Goal: Task Accomplishment & Management: Complete application form

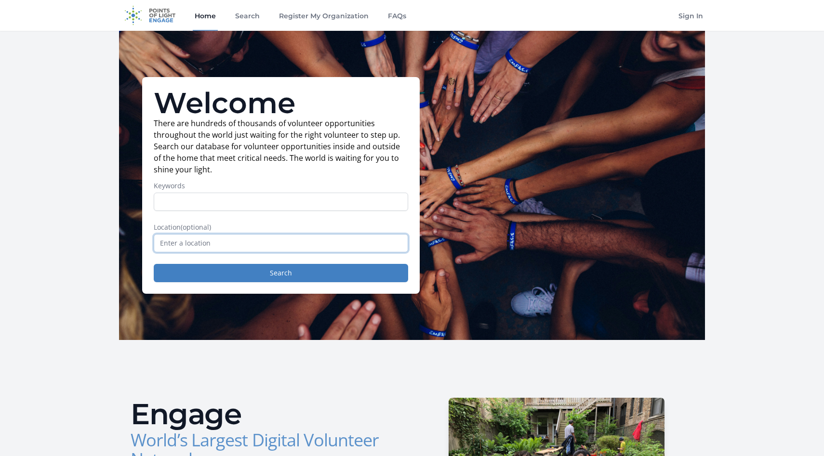
click at [221, 244] on input "text" at bounding box center [281, 243] width 254 height 18
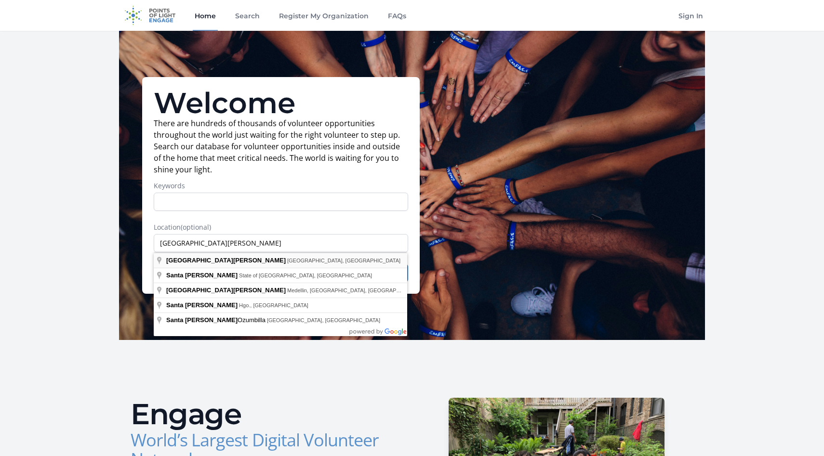
type input "Santa Monica, CA, USA"
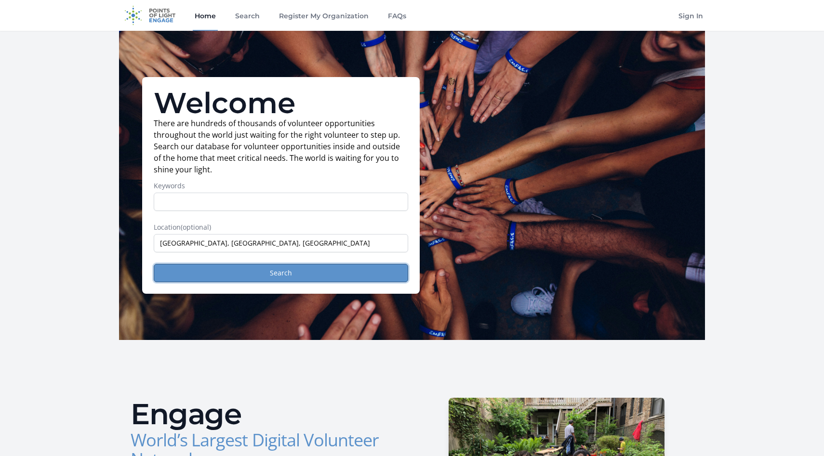
click at [225, 271] on button "Search" at bounding box center [281, 273] width 254 height 18
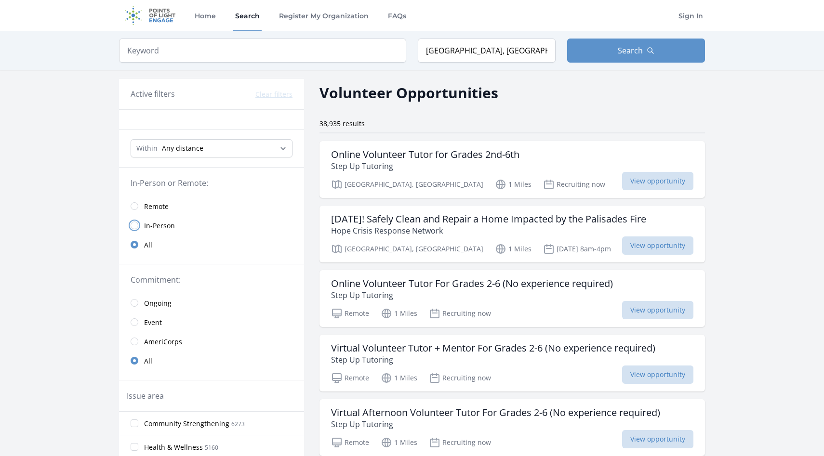
click at [134, 225] on input "radio" at bounding box center [135, 226] width 8 height 8
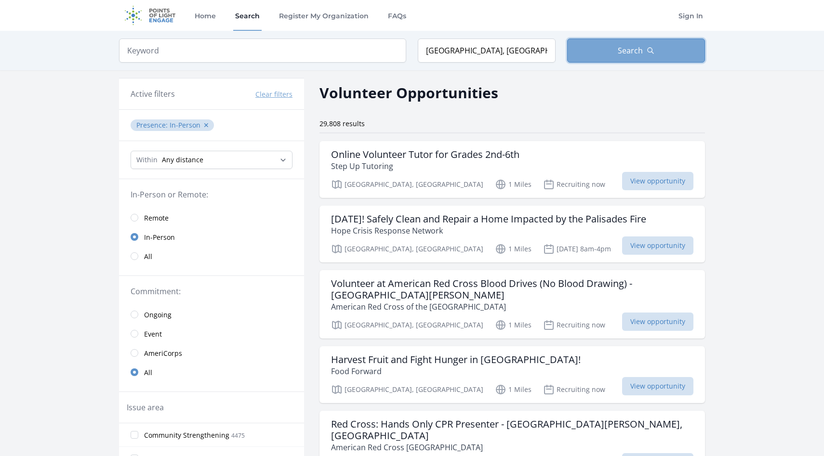
click at [641, 54] on span "Search" at bounding box center [630, 51] width 25 height 12
click at [230, 161] on select "Any distance , 5 Miles , 20 Miles , 50 Miles , 100 Miles" at bounding box center [212, 160] width 162 height 18
select select "8046"
click at [131, 151] on select "Any distance , 5 Miles , 20 Miles , 50 Miles , 100 Miles" at bounding box center [212, 160] width 162 height 18
click at [617, 57] on button "Search" at bounding box center [636, 51] width 138 height 24
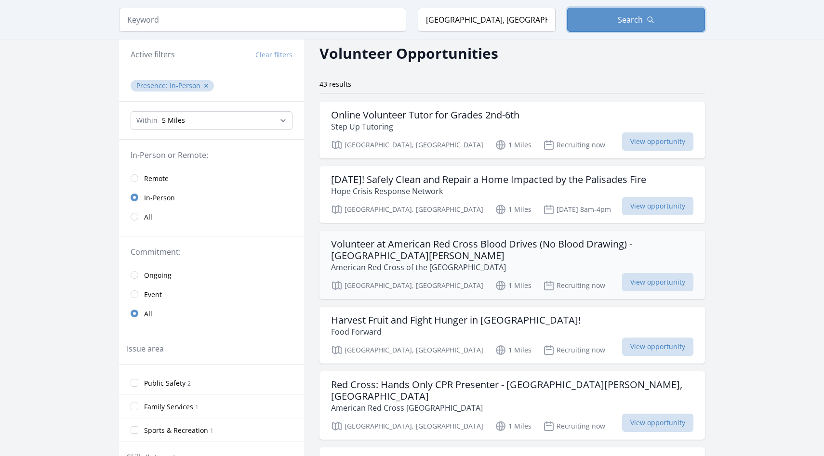
scroll to position [42, 0]
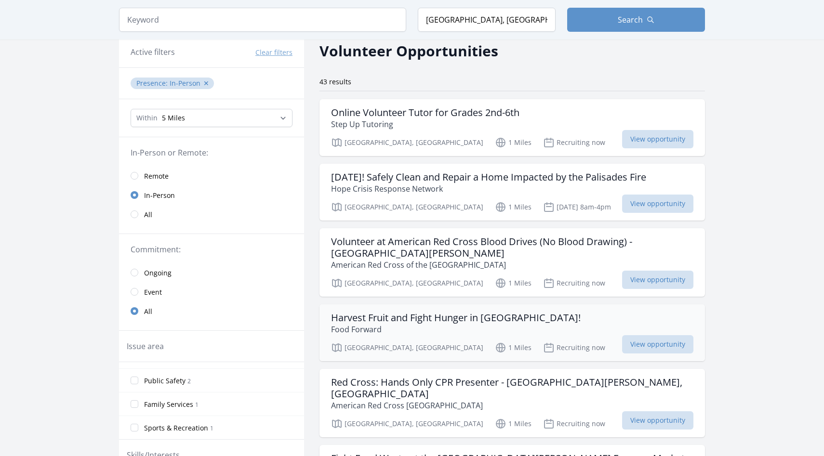
click at [368, 322] on h3 "Harvest Fruit and Fight Hunger in [GEOGRAPHIC_DATA]!" at bounding box center [456, 318] width 250 height 12
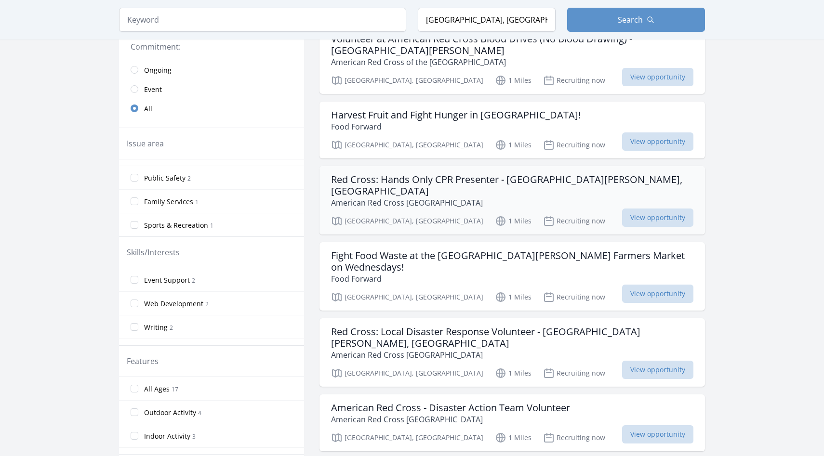
scroll to position [247, 0]
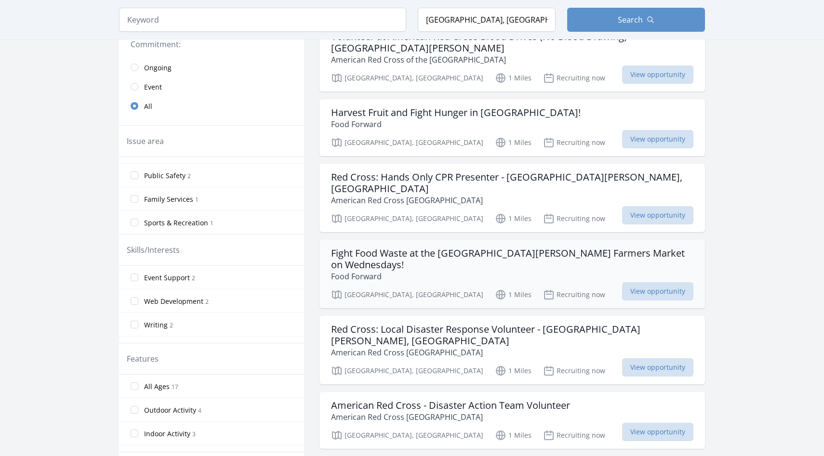
click at [372, 248] on h3 "Fight Food Waste at the [GEOGRAPHIC_DATA][PERSON_NAME] Farmers Market on Wednes…" at bounding box center [512, 259] width 362 height 23
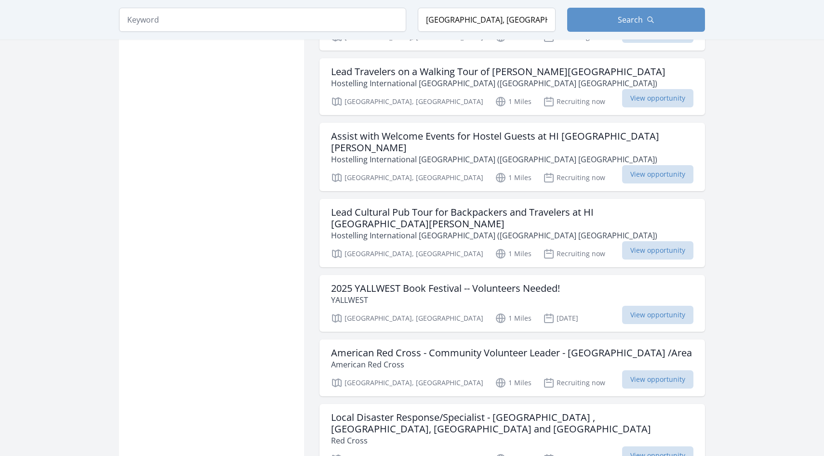
scroll to position [924, 0]
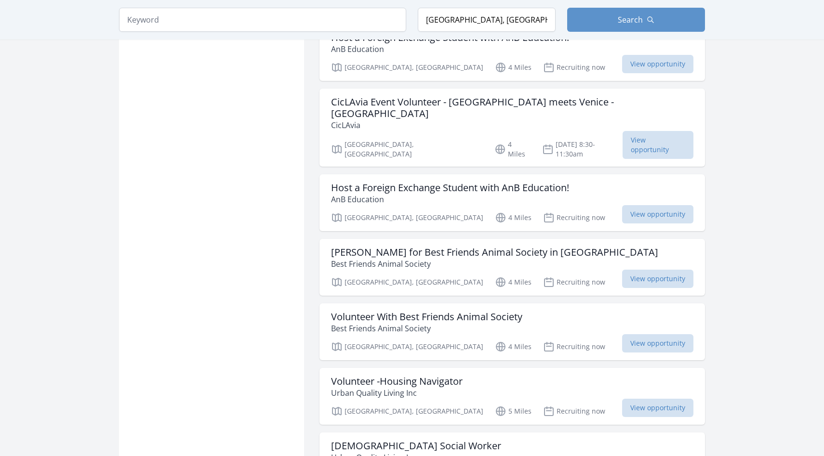
scroll to position [2169, 0]
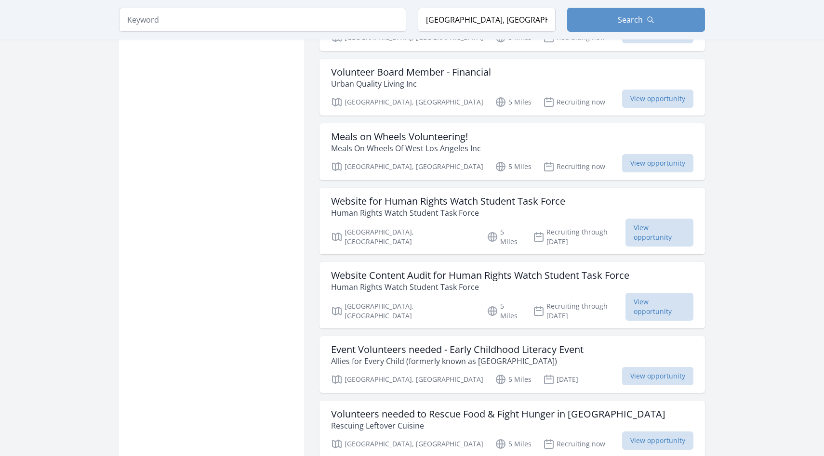
scroll to position [2601, 0]
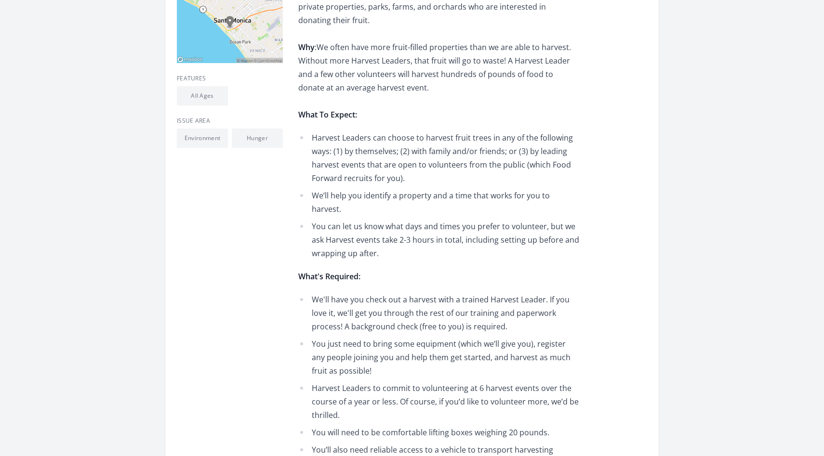
scroll to position [306, 0]
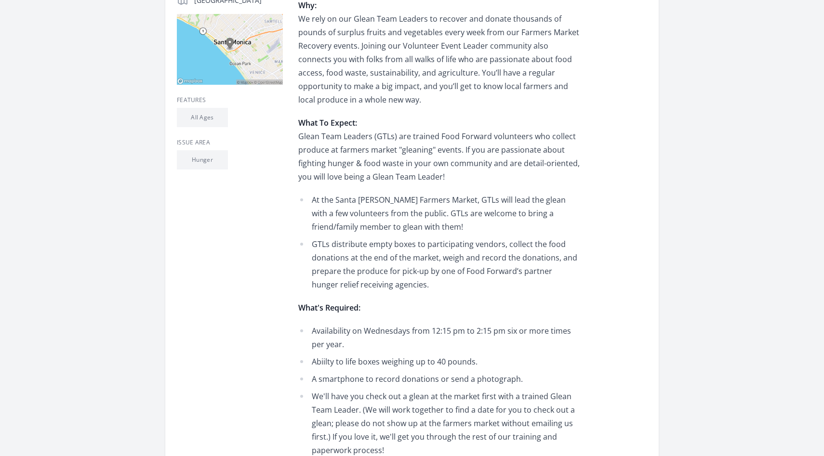
scroll to position [304, 0]
